Goal: Find specific page/section: Find specific page/section

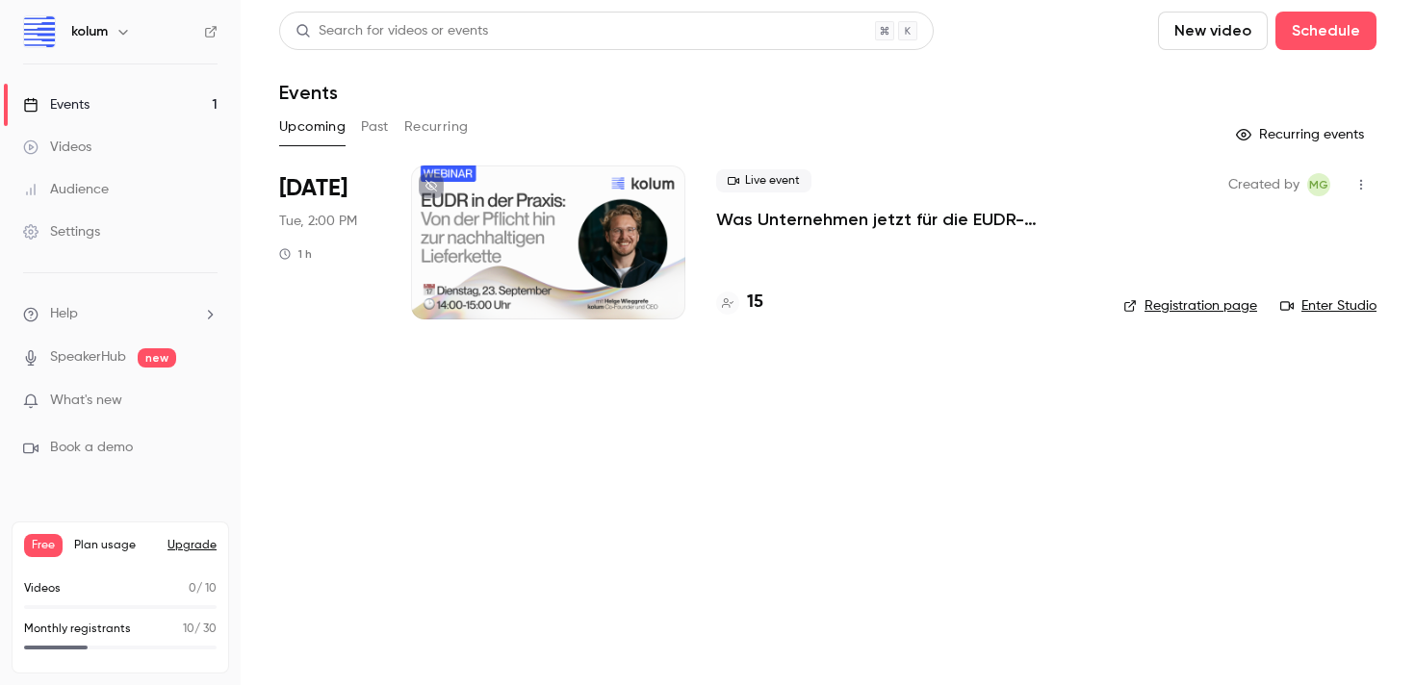
click at [750, 311] on h4 "15" at bounding box center [755, 303] width 16 height 26
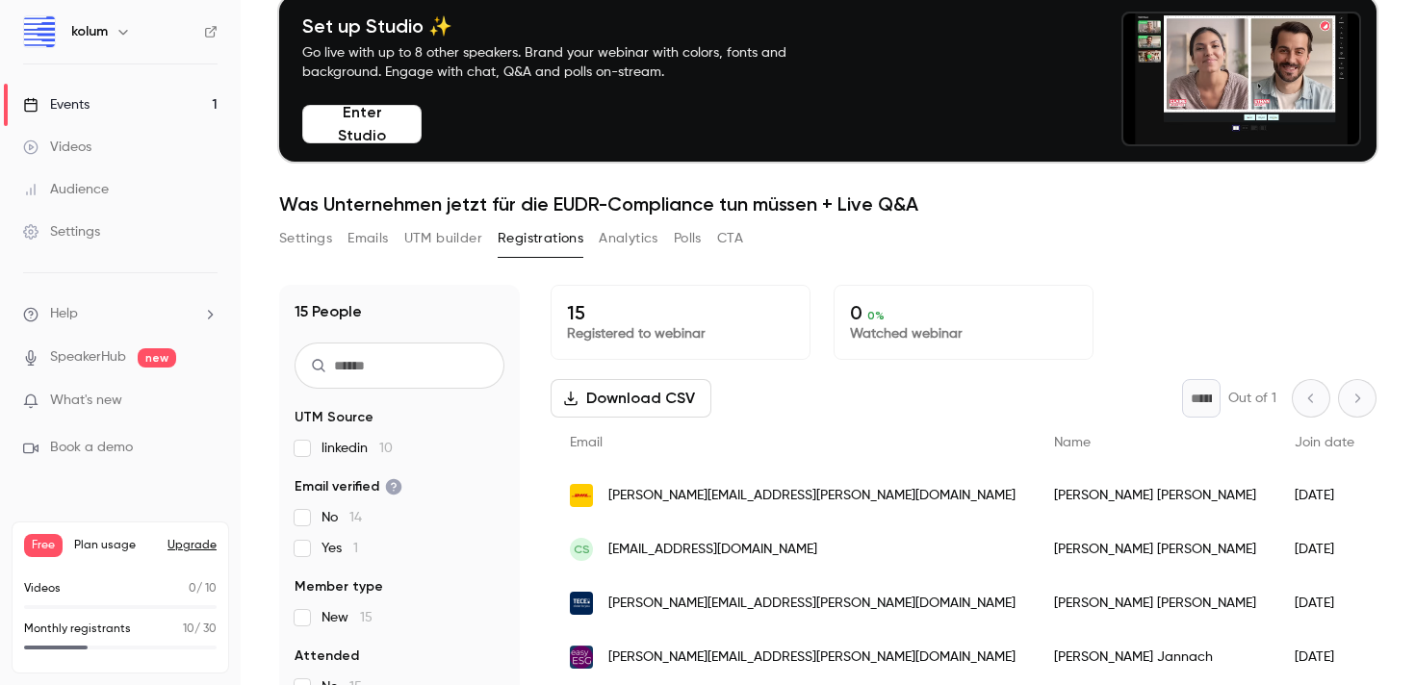
scroll to position [86, 0]
